Goal: Browse casually

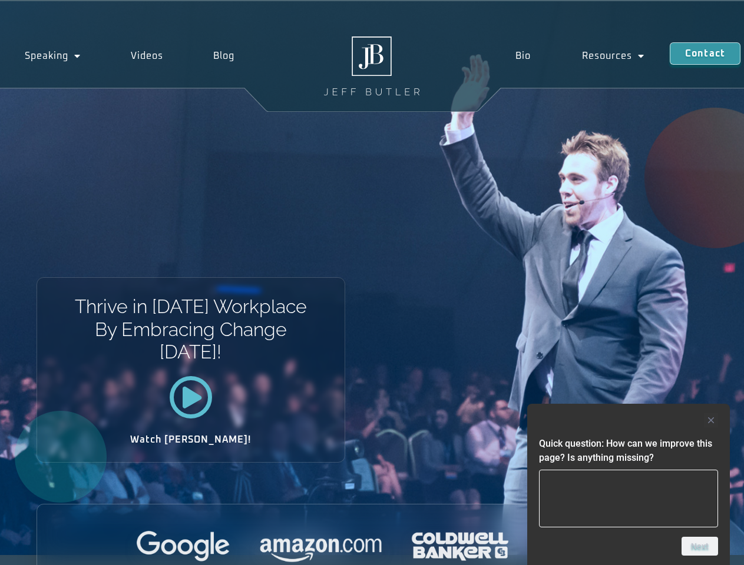
click at [372, 283] on div "Thrive in [DATE] Workplace By Embracing Change [DATE]! Watch [PERSON_NAME]!" at bounding box center [372, 278] width 744 height 554
click at [628, 421] on div at bounding box center [628, 420] width 179 height 14
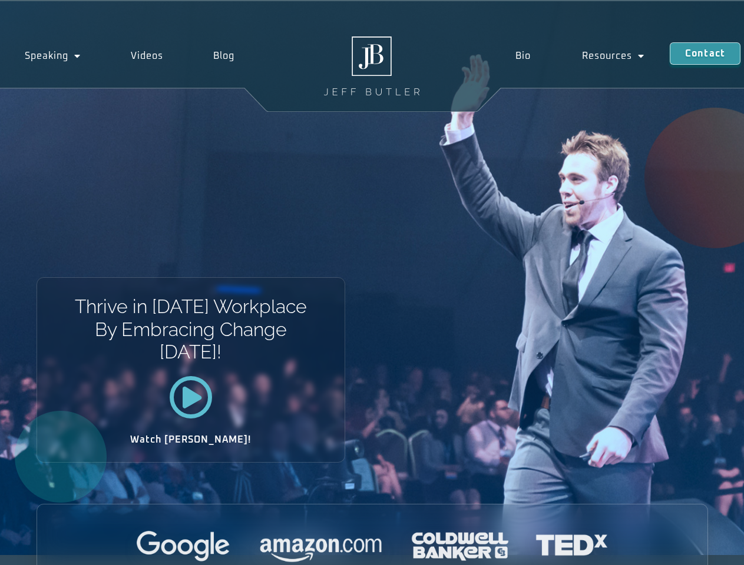
click at [700, 547] on div at bounding box center [372, 547] width 670 height 32
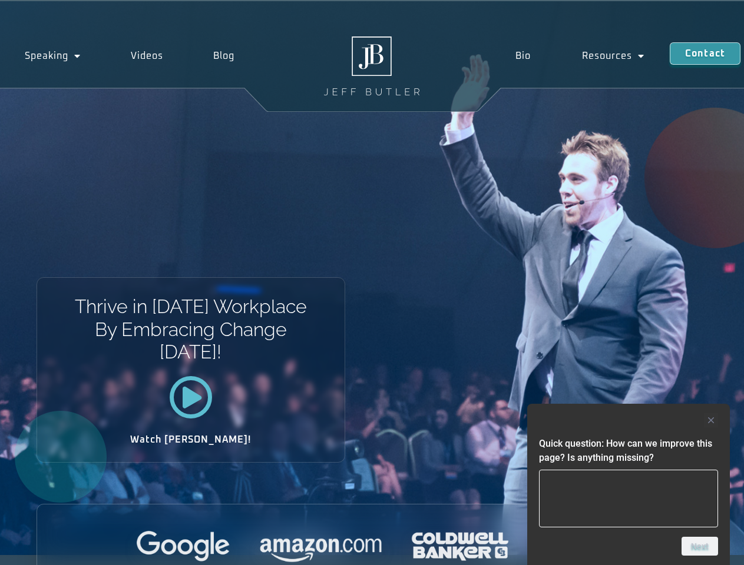
click at [372, 283] on div "Thrive in [DATE] Workplace By Embracing Change [DATE]! Watch [PERSON_NAME]!" at bounding box center [372, 278] width 744 height 554
click at [628, 421] on div at bounding box center [628, 420] width 179 height 14
click at [700, 547] on div at bounding box center [372, 547] width 670 height 32
